Goal: Transaction & Acquisition: Download file/media

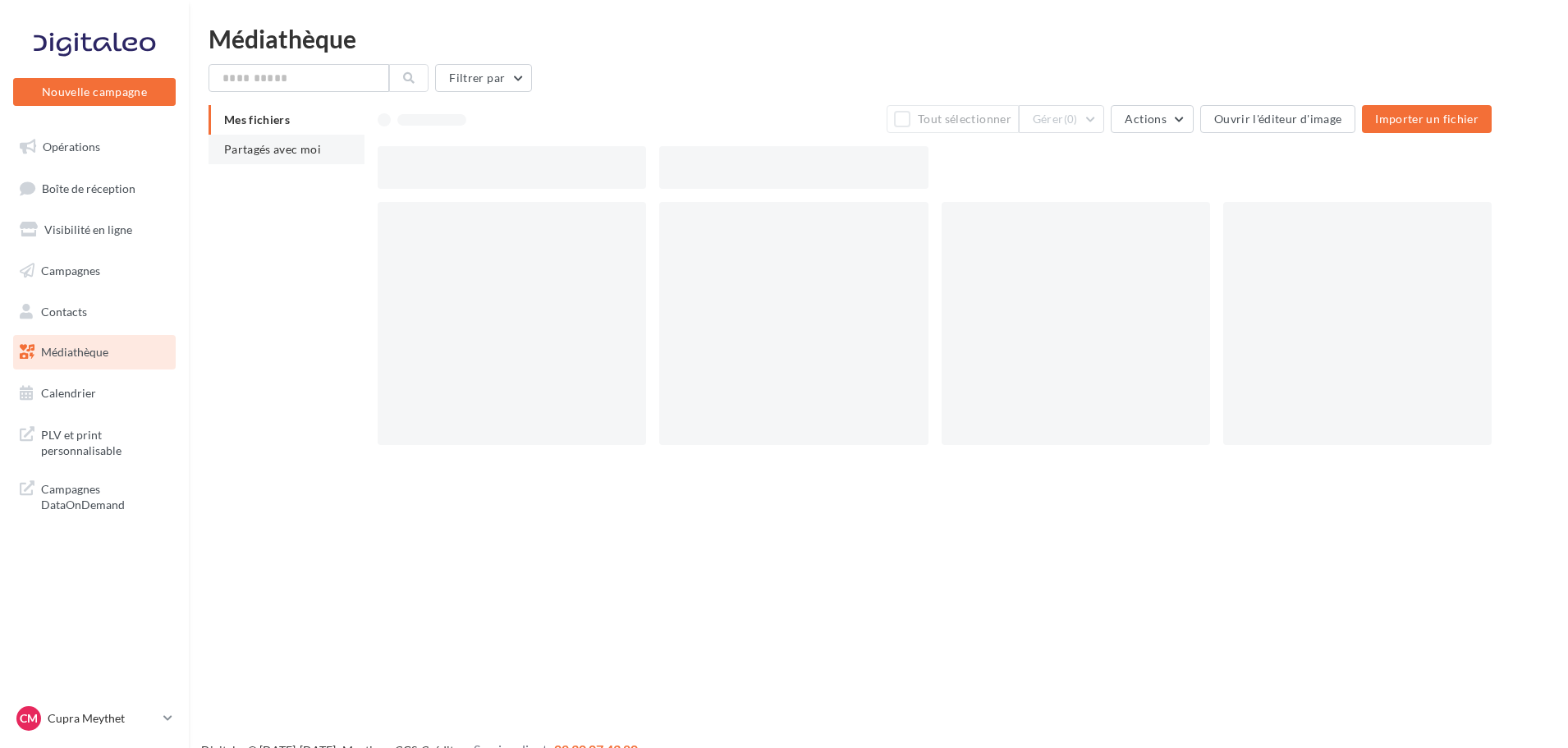
click at [263, 157] on li "Partagés avec moi" at bounding box center [286, 149] width 156 height 30
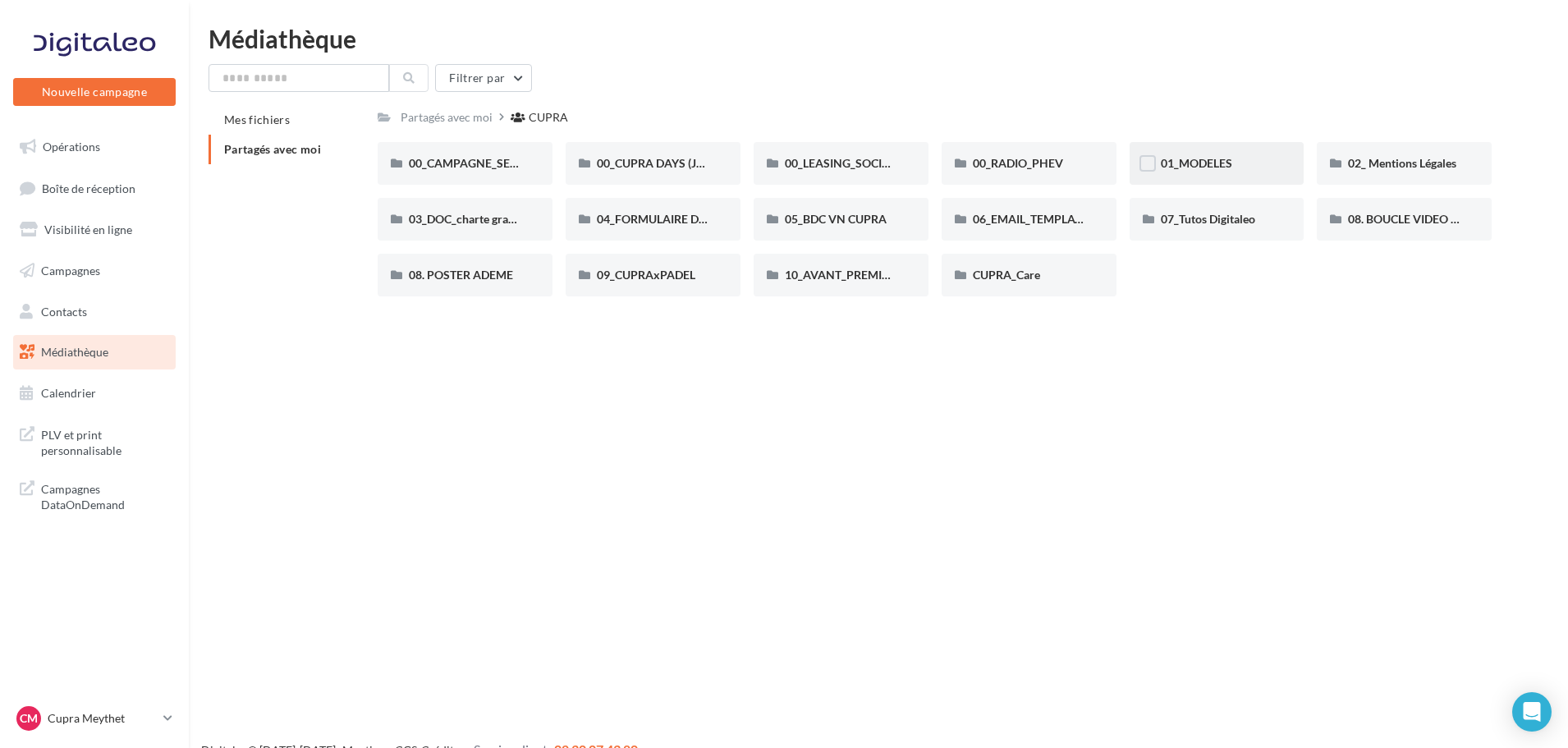
click at [1169, 179] on div "01_MODELES" at bounding box center [1217, 163] width 175 height 43
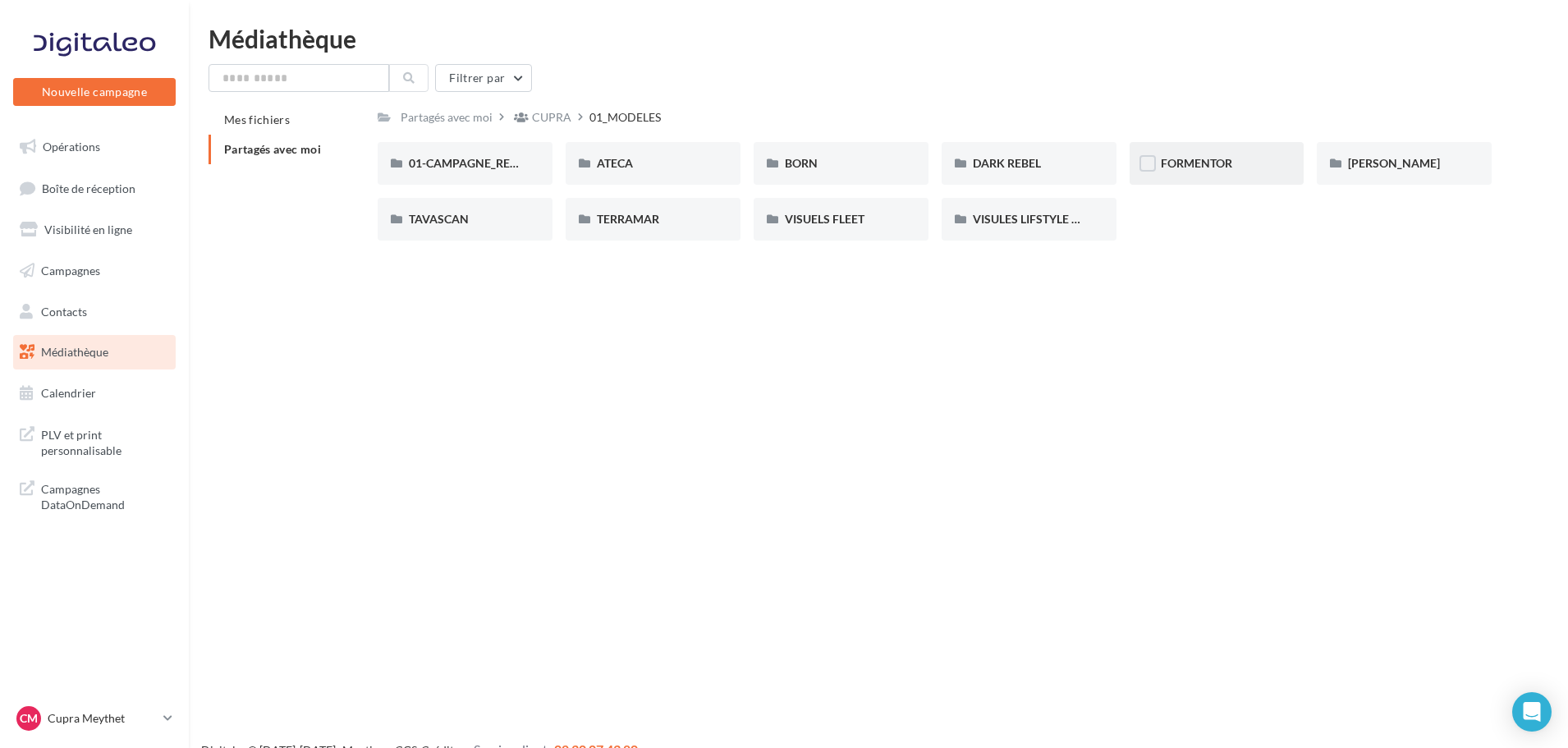
click at [1224, 174] on div "FORMENTOR" at bounding box center [1217, 163] width 175 height 43
click at [456, 160] on span "01-IMAGES" at bounding box center [439, 163] width 61 height 14
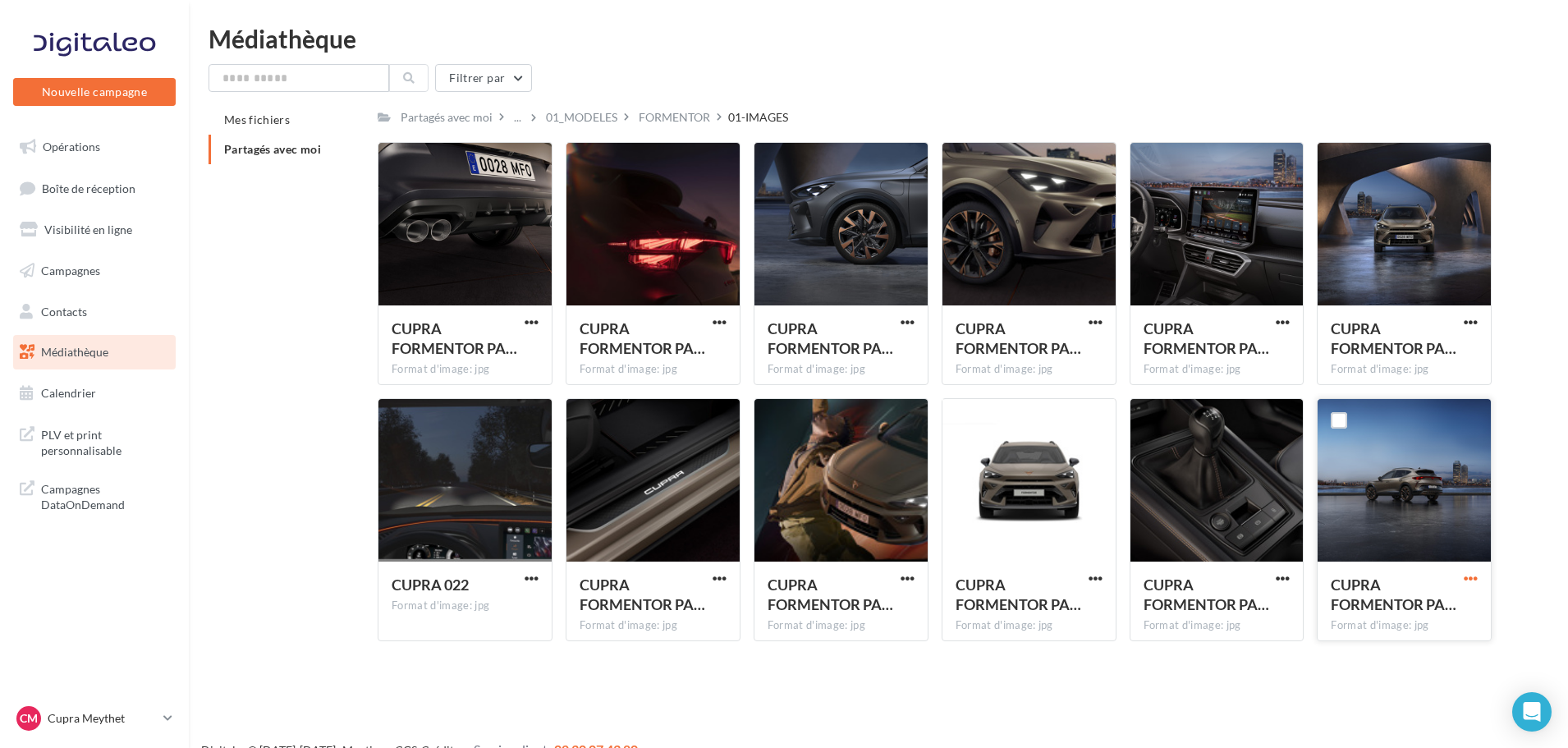
click at [1466, 578] on span "button" at bounding box center [1471, 579] width 14 height 14
click at [1444, 600] on button "Télécharger" at bounding box center [1399, 610] width 164 height 43
